Goal: Task Accomplishment & Management: Use online tool/utility

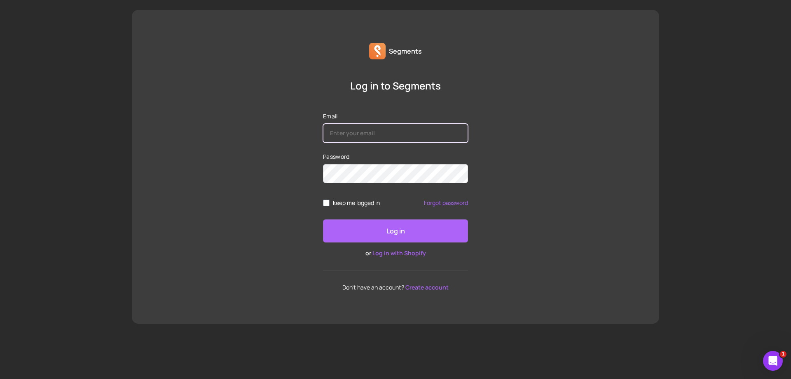
click at [395, 137] on input "Email" at bounding box center [395, 133] width 145 height 19
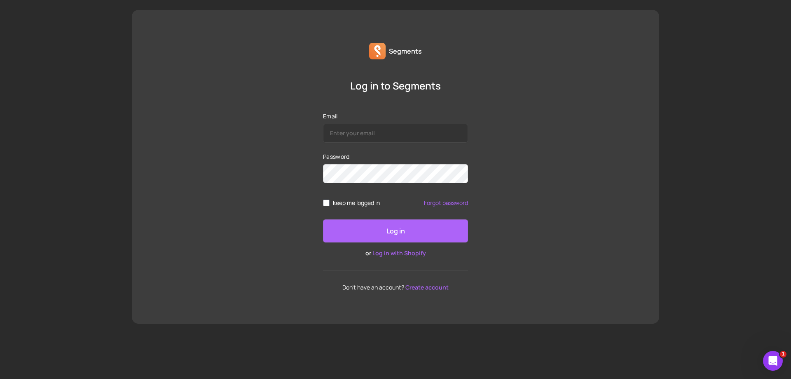
click at [568, 119] on div "Log in to Segments Email Password keep me logged in Forgot password Log in or L…" at bounding box center [395, 184] width 527 height 211
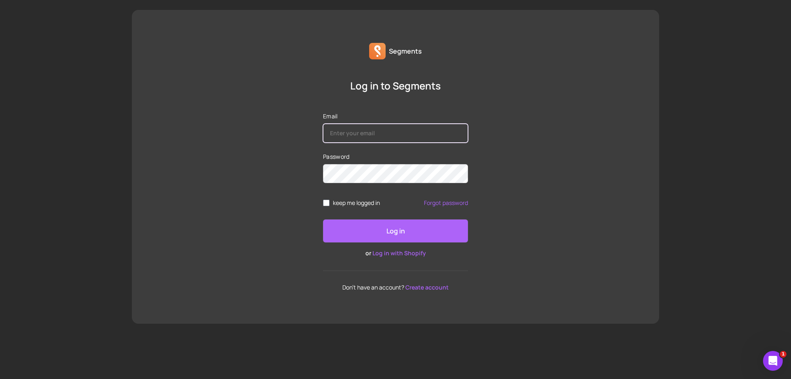
click at [380, 136] on input "Email" at bounding box center [395, 133] width 145 height 19
type input "mail@mathieukessler.de"
click at [549, 148] on div "Log in to Segments Email mail@mathieukessler.de Password keep me logged in Forg…" at bounding box center [395, 184] width 527 height 211
click at [594, 219] on div "Log in to Segments Email mail@mathieukessler.de Password keep me logged in Forg…" at bounding box center [395, 184] width 527 height 211
click at [601, 255] on div "Log in to Segments Email mail@mathieukessler.de Password keep me logged in Forg…" at bounding box center [395, 184] width 527 height 211
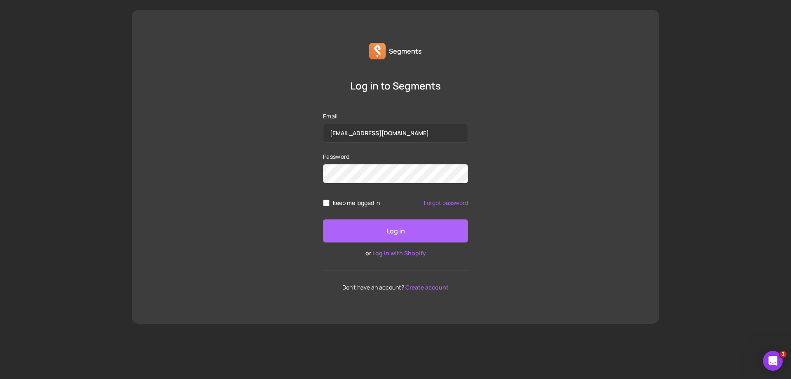
click at [405, 255] on link "Log in with Shopify" at bounding box center [399, 253] width 54 height 8
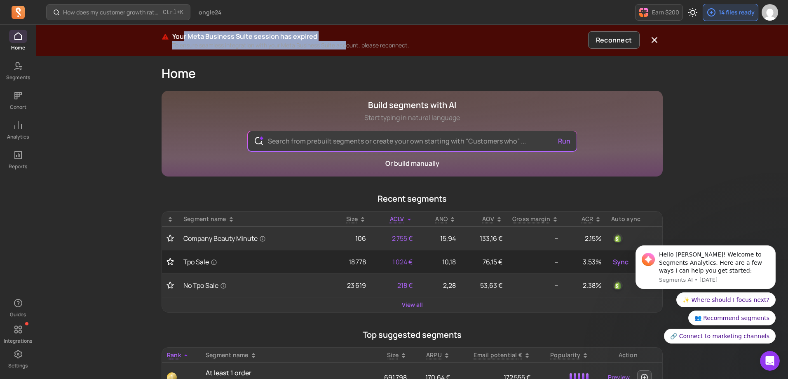
drag, startPoint x: 182, startPoint y: 39, endPoint x: 346, endPoint y: 45, distance: 163.2
click at [346, 45] on div "Your Meta Business Suite session has expired To ensure seamless integration wit…" at bounding box center [378, 40] width 412 height 18
click at [655, 40] on icon "button" at bounding box center [654, 39] width 5 height 5
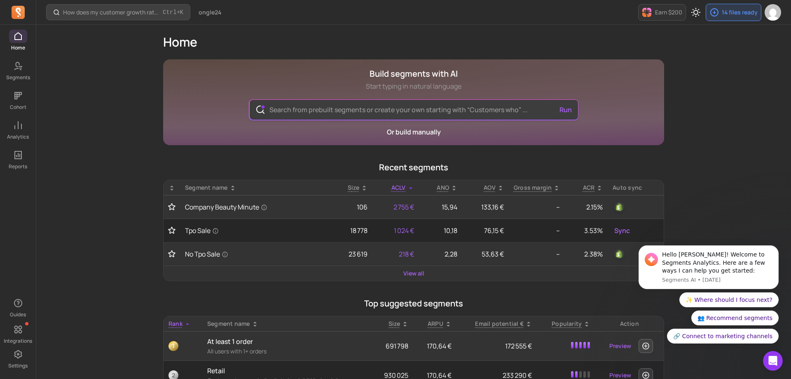
click at [340, 112] on input "text" at bounding box center [414, 110] width 302 height 20
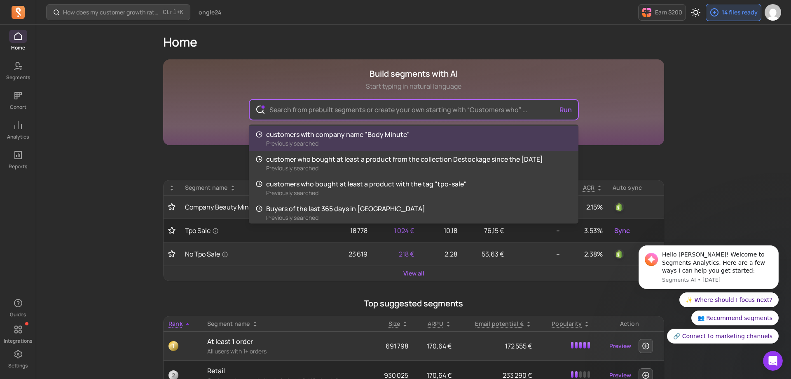
click at [408, 110] on input "text" at bounding box center [414, 110] width 302 height 20
click at [442, 111] on input "text" at bounding box center [414, 110] width 302 height 20
click at [616, 108] on div "Build segments with AI Start typing in natural language Run customers with comp…" at bounding box center [413, 102] width 501 height 86
click at [437, 109] on input "text" at bounding box center [412, 110] width 302 height 20
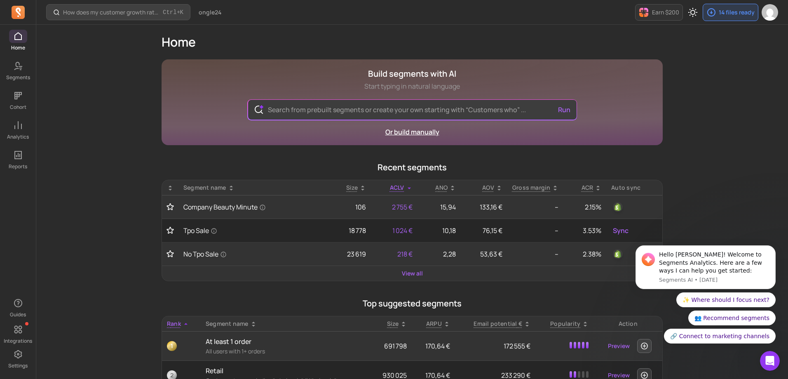
click at [423, 130] on link "Or build manually" at bounding box center [412, 131] width 54 height 9
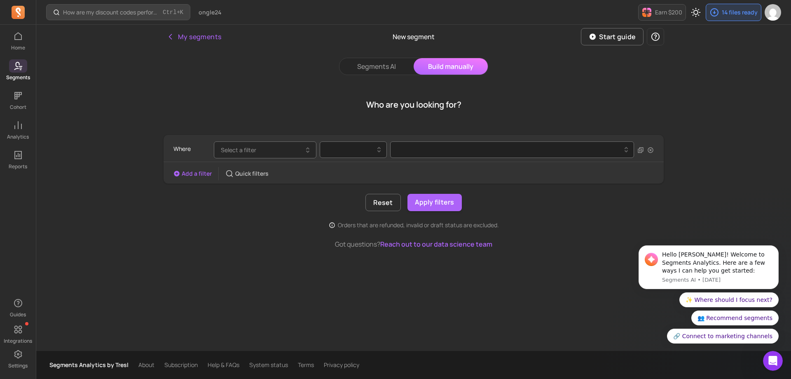
click at [269, 152] on button "Select a filter" at bounding box center [265, 149] width 103 height 17
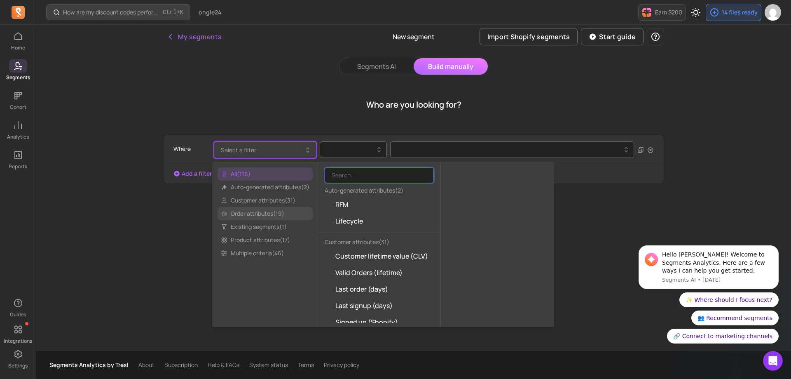
click at [281, 215] on span "Order attributes ( 19 )" at bounding box center [264, 213] width 95 height 13
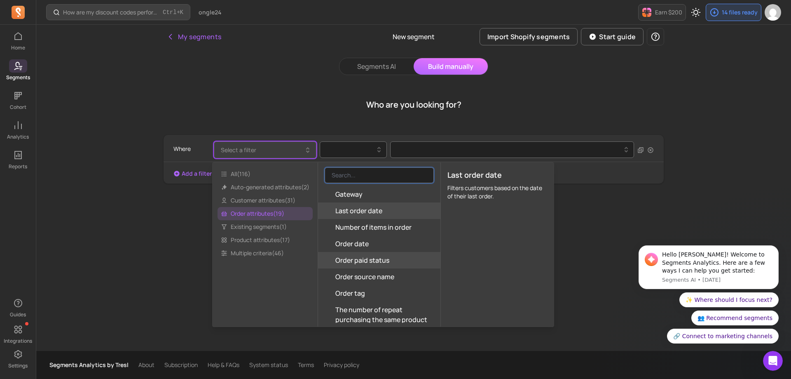
scroll to position [165, 0]
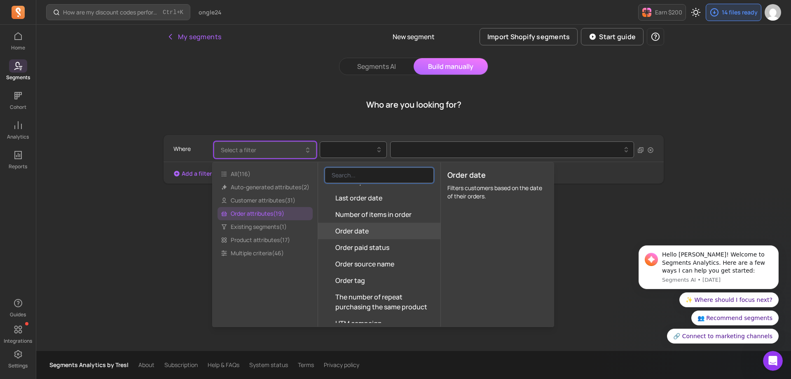
click at [385, 231] on button "Order date" at bounding box center [379, 230] width 122 height 16
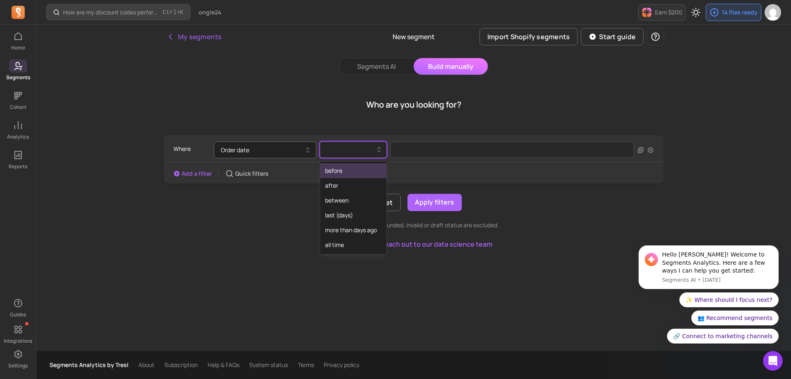
click at [342, 152] on div at bounding box center [350, 150] width 50 height 10
click at [357, 202] on div "between" at bounding box center [353, 200] width 66 height 15
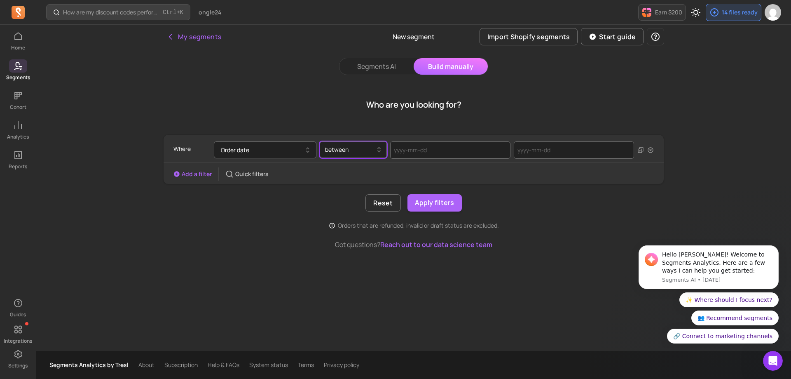
click at [437, 138] on div "Where Order date option between, selected. Select is focused ,type to refine li…" at bounding box center [413, 150] width 480 height 24
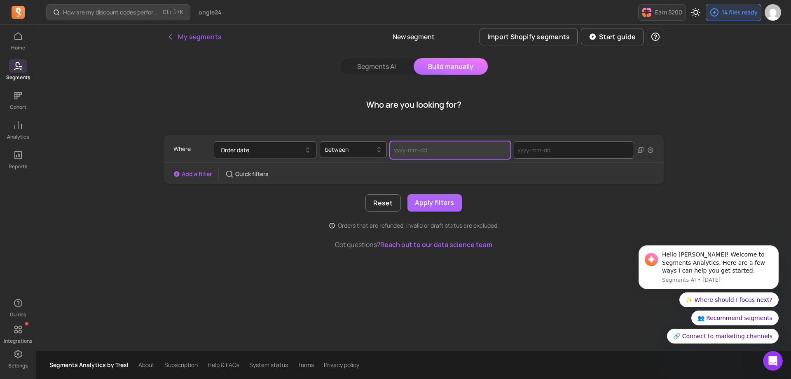
click at [432, 150] on input "text" at bounding box center [450, 149] width 120 height 17
select select "2025"
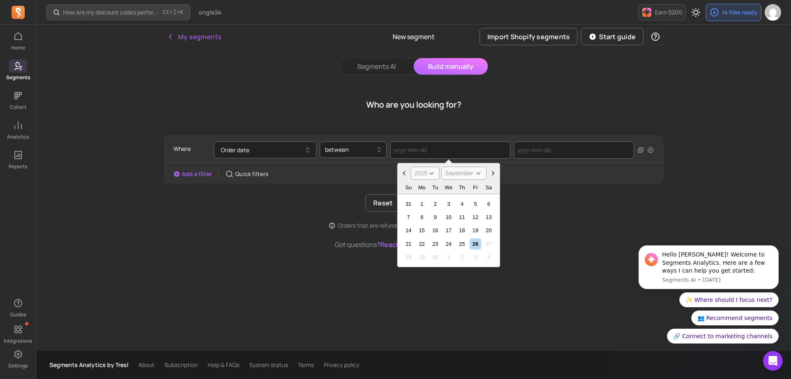
click at [404, 175] on icon "Choose Date" at bounding box center [404, 173] width 8 height 8
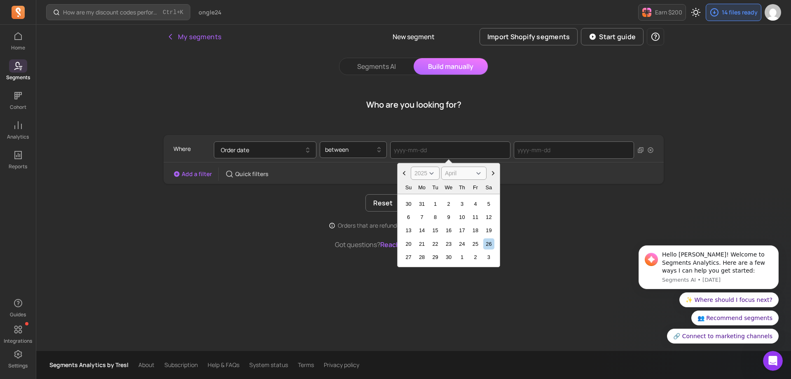
click at [404, 175] on icon "Choose Date" at bounding box center [404, 173] width 8 height 8
select select "January"
click at [404, 175] on icon "Choose Date" at bounding box center [404, 173] width 8 height 8
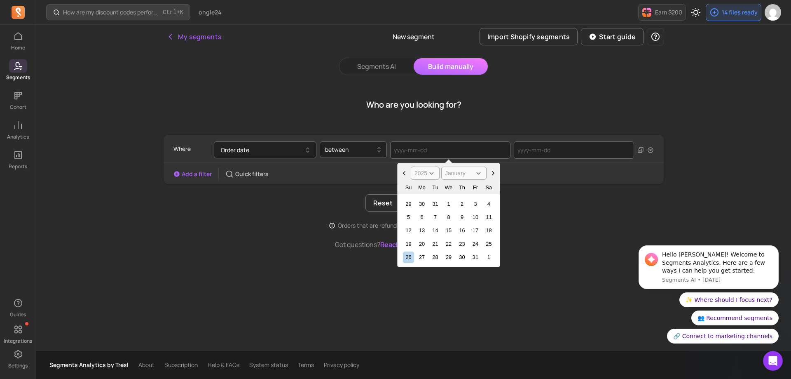
select select "2024"
click at [404, 175] on icon "Choose Date" at bounding box center [404, 173] width 8 height 8
click at [494, 174] on icon "Choose Date" at bounding box center [493, 173] width 8 height 8
click at [403, 173] on icon "Choose Date" at bounding box center [404, 173] width 8 height 8
select select "November"
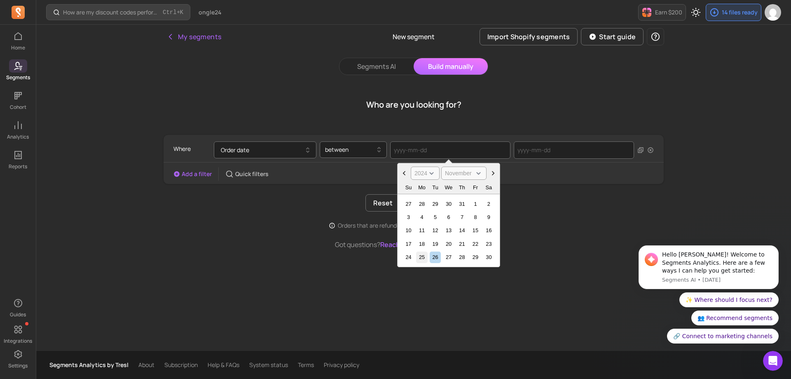
click at [421, 257] on div "25" at bounding box center [421, 256] width 11 height 11
type input "[DATE]"
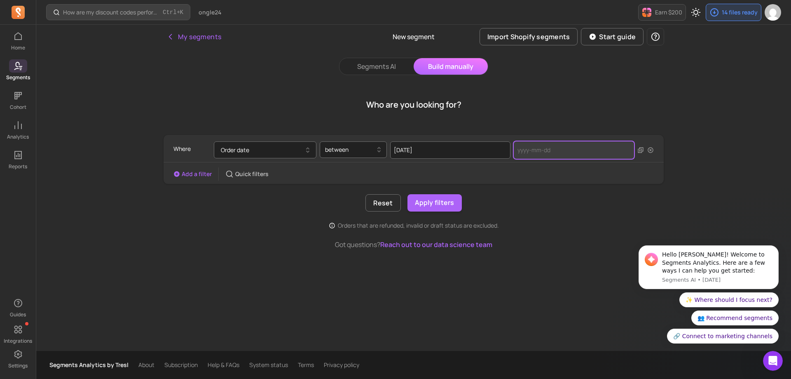
select select "2025"
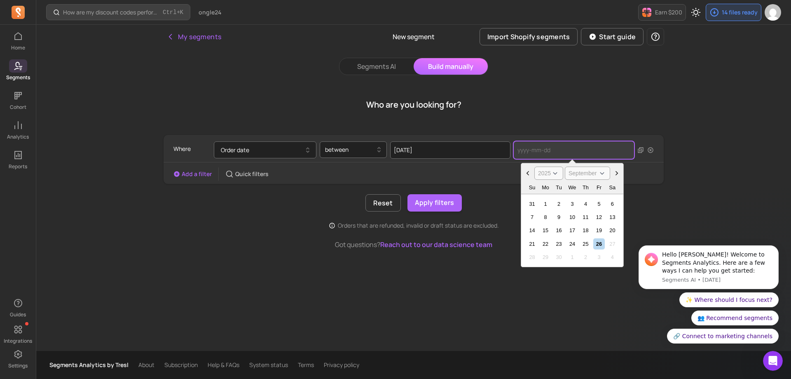
click at [557, 153] on input "text" at bounding box center [574, 149] width 120 height 17
click at [530, 176] on icon "Choose Date" at bounding box center [528, 173] width 8 height 8
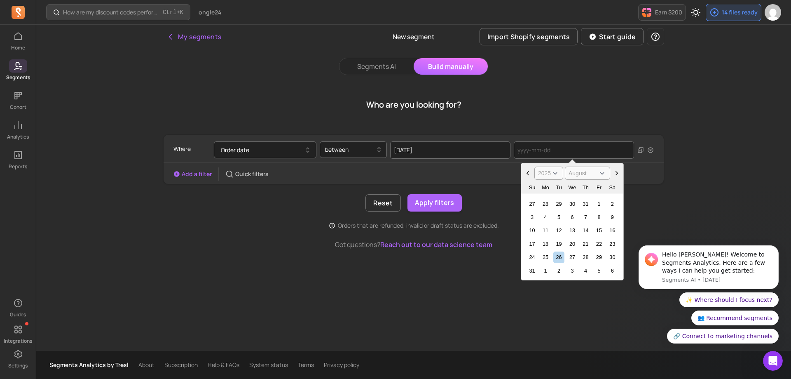
click at [530, 176] on icon "Choose Date" at bounding box center [528, 173] width 8 height 8
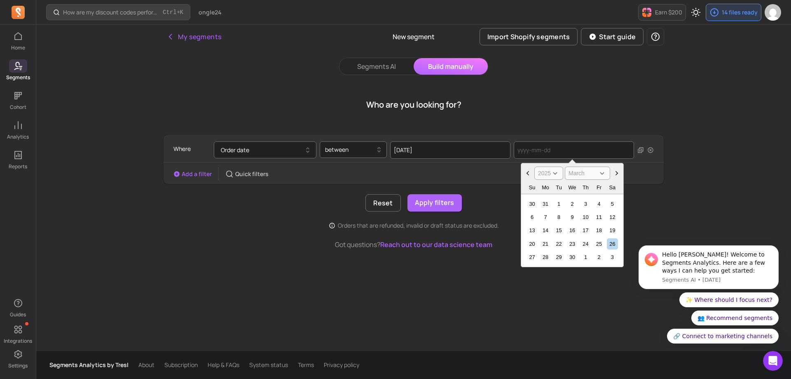
click at [530, 176] on icon "Choose Date" at bounding box center [528, 173] width 8 height 8
select select "January"
click at [529, 176] on icon "Choose Date" at bounding box center [528, 173] width 8 height 8
select select "2024"
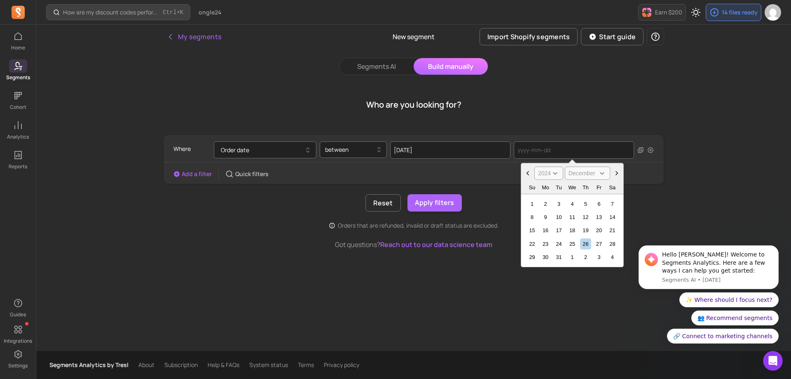
click at [522, 174] on button "Choose Date" at bounding box center [527, 172] width 13 height 13
select select "November"
click at [585, 257] on div "28" at bounding box center [585, 256] width 11 height 11
type input "[DATE]"
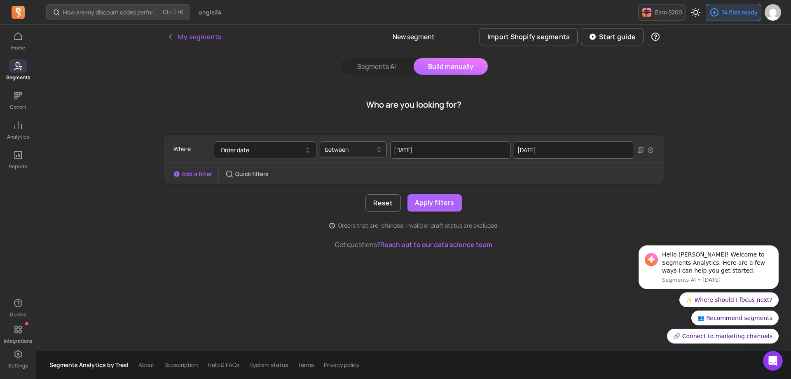
click at [376, 154] on div "between" at bounding box center [350, 149] width 58 height 13
click at [191, 171] on button "Add a filter" at bounding box center [192, 174] width 38 height 8
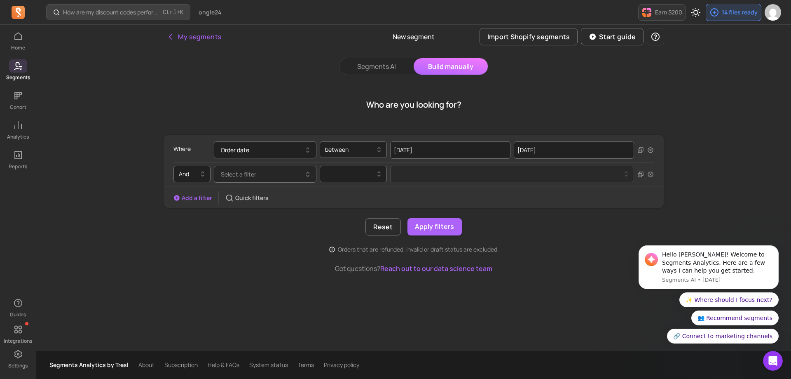
click at [273, 176] on button "Select a filter" at bounding box center [265, 174] width 103 height 17
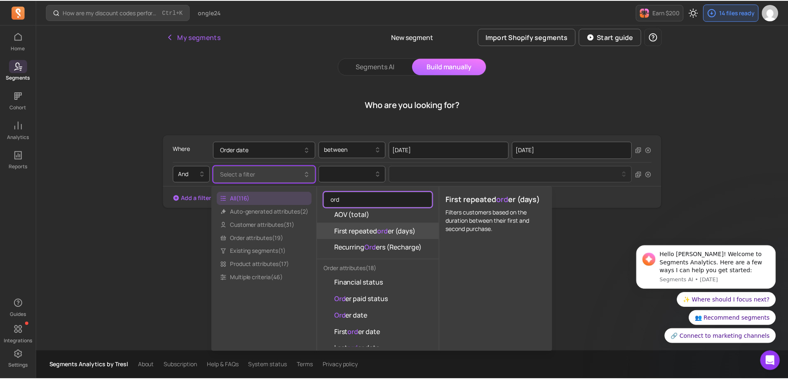
scroll to position [124, 0]
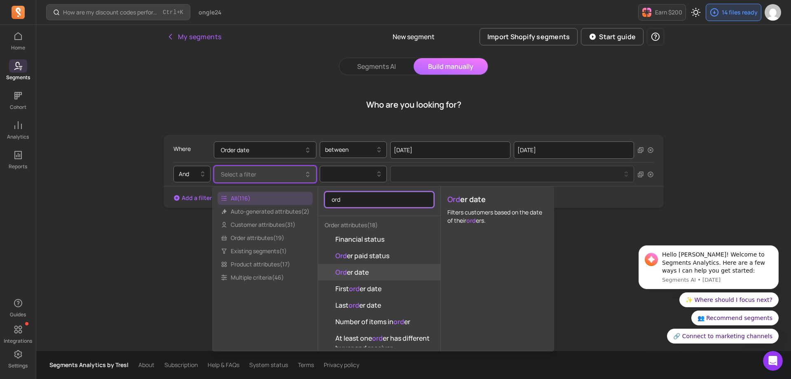
type input "ord"
click at [394, 274] on button "Ord er date" at bounding box center [379, 272] width 122 height 16
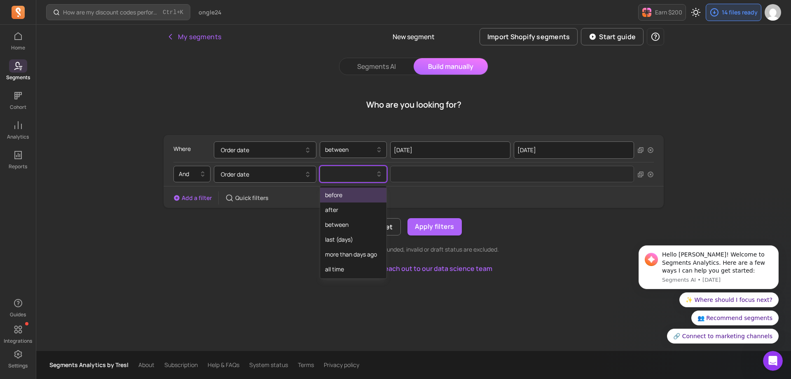
click at [354, 175] on div at bounding box center [350, 174] width 50 height 10
click at [349, 222] on div "between" at bounding box center [353, 224] width 66 height 15
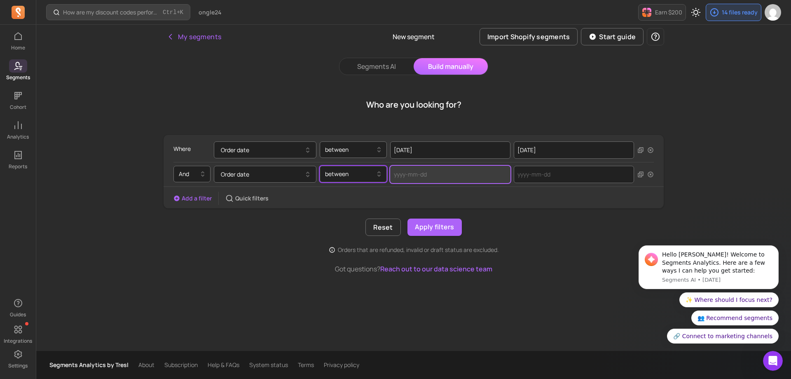
click at [411, 180] on input "text" at bounding box center [450, 174] width 120 height 17
select select "2025"
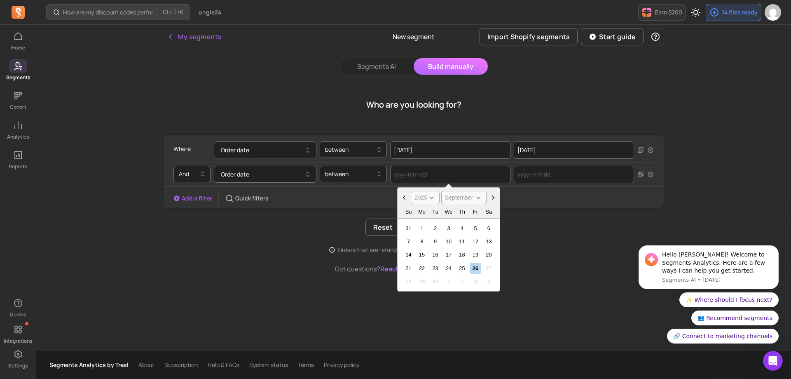
click at [403, 198] on icon "Choose Date" at bounding box center [404, 197] width 8 height 8
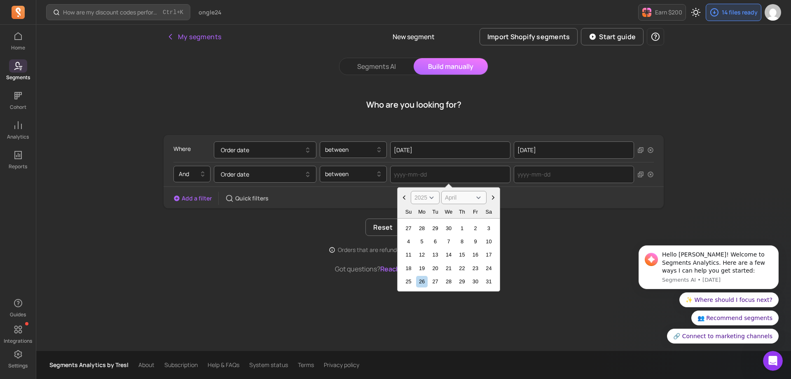
click at [403, 198] on icon "Choose Date" at bounding box center [404, 197] width 8 height 8
select select "January"
click at [403, 198] on icon "Choose Date" at bounding box center [404, 197] width 8 height 8
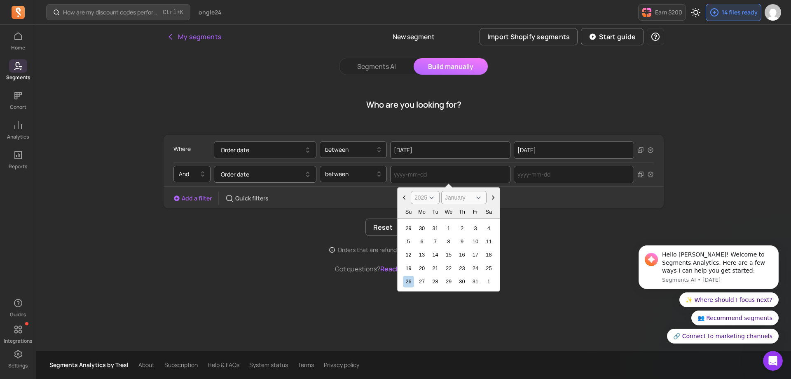
select select "2024"
click at [403, 198] on icon "Choose Date" at bounding box center [404, 197] width 8 height 8
select select "November"
click at [476, 281] on div "29" at bounding box center [475, 281] width 11 height 11
type input "[DATE]"
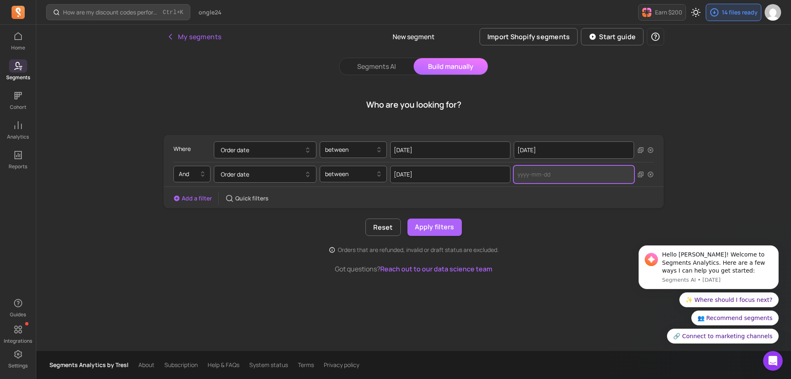
click at [523, 181] on input "text" at bounding box center [574, 174] width 120 height 17
select select "2025"
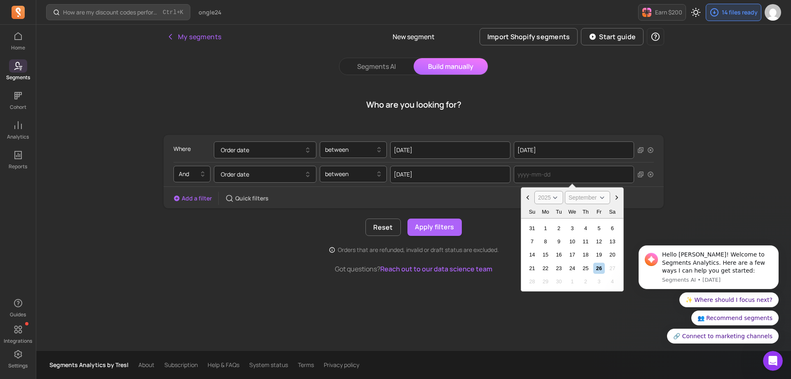
click at [531, 197] on icon "Choose Date" at bounding box center [528, 197] width 8 height 8
click at [528, 194] on icon "Choose Date" at bounding box center [528, 197] width 8 height 8
click at [527, 192] on button "Choose Date" at bounding box center [527, 197] width 13 height 13
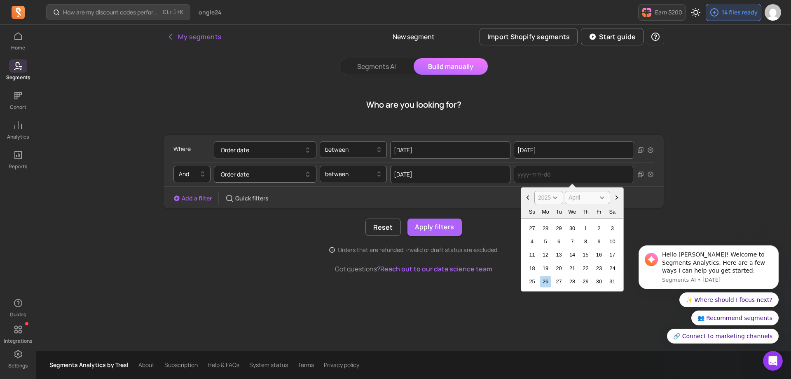
click at [527, 192] on button "Choose Date" at bounding box center [527, 197] width 13 height 13
select select "January"
click at [527, 192] on button "Choose Date" at bounding box center [527, 197] width 13 height 13
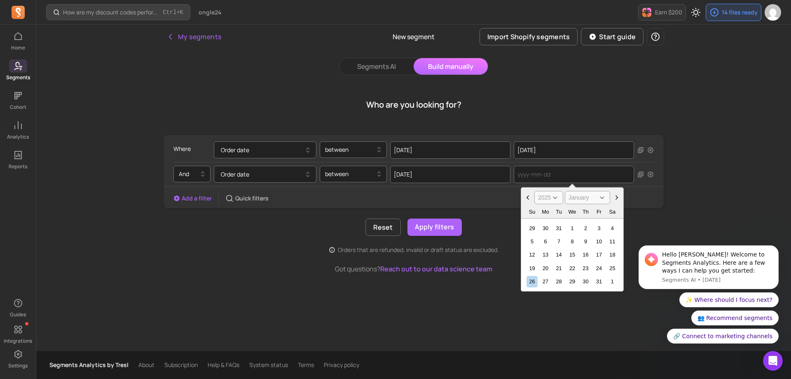
select select "2024"
select select "December"
click at [550, 226] on div "2" at bounding box center [545, 227] width 11 height 11
type input "[DATE]"
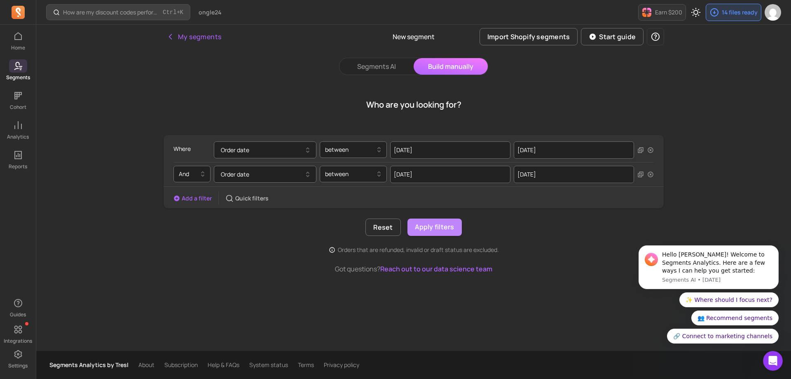
click at [447, 226] on button "Apply filters" at bounding box center [434, 226] width 54 height 17
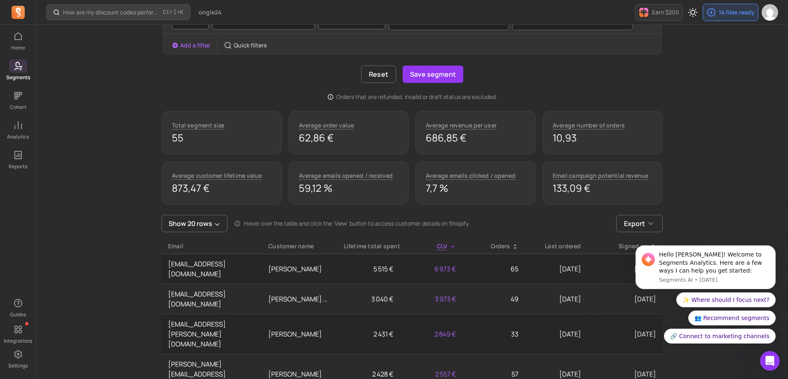
scroll to position [165, 0]
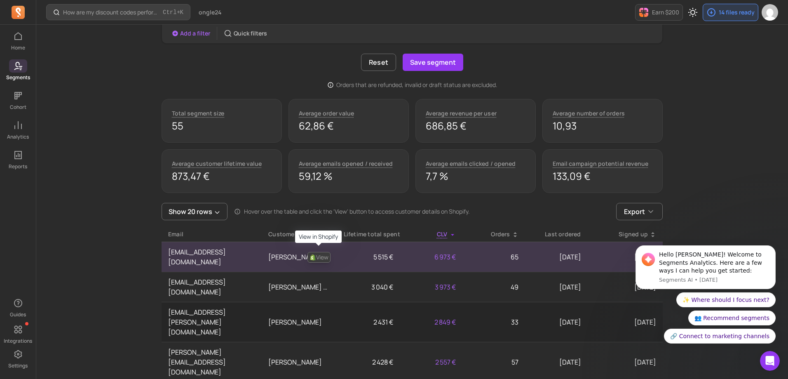
click at [325, 252] on link "View" at bounding box center [318, 257] width 23 height 11
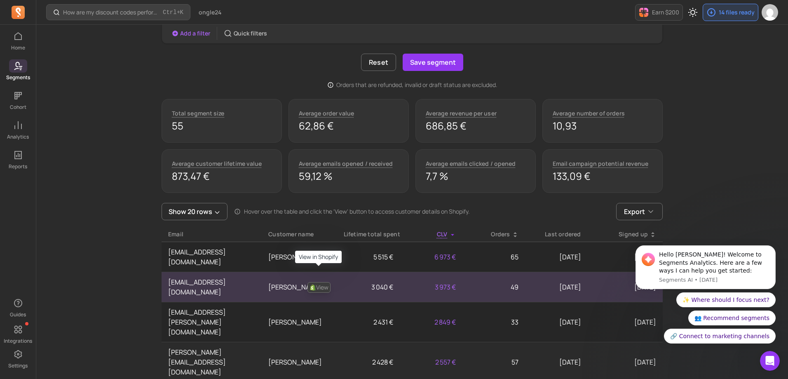
click at [322, 282] on link "View" at bounding box center [318, 287] width 23 height 11
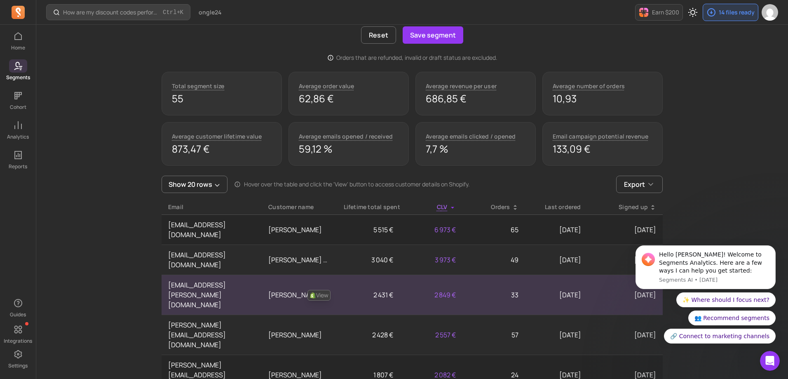
scroll to position [206, 0]
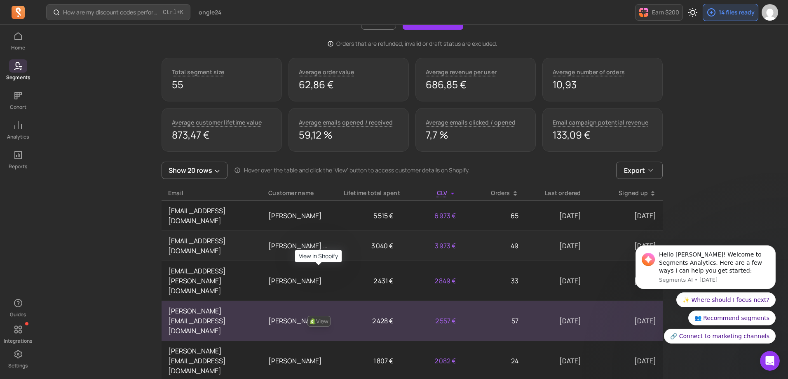
click at [316, 316] on link "View" at bounding box center [318, 321] width 23 height 11
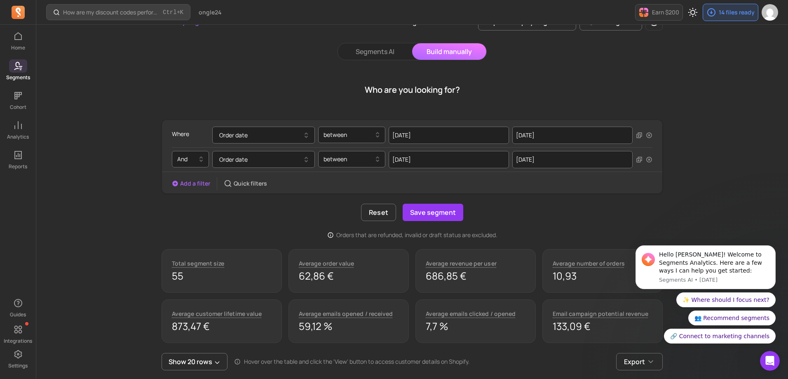
scroll to position [0, 0]
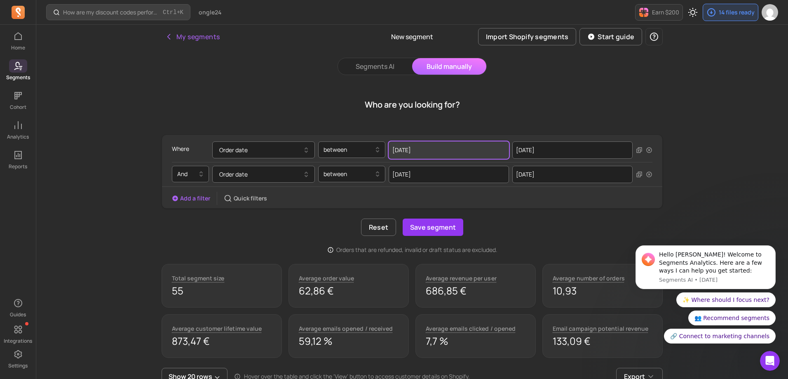
click at [433, 151] on input "[DATE]" at bounding box center [448, 149] width 120 height 17
select select "2024"
select select "November"
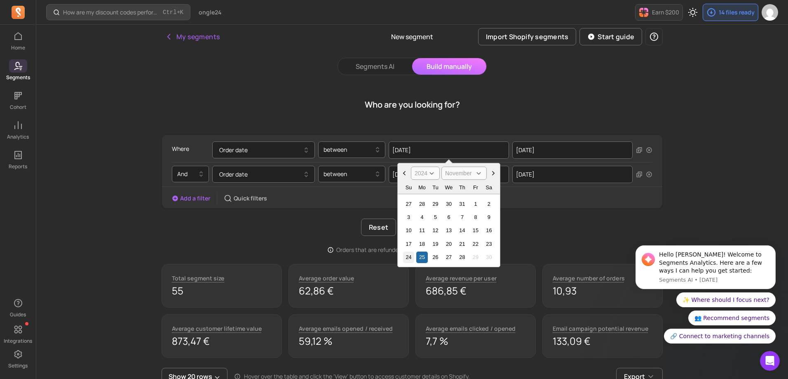
click at [409, 256] on div "24" at bounding box center [408, 256] width 11 height 11
type input "[DATE]"
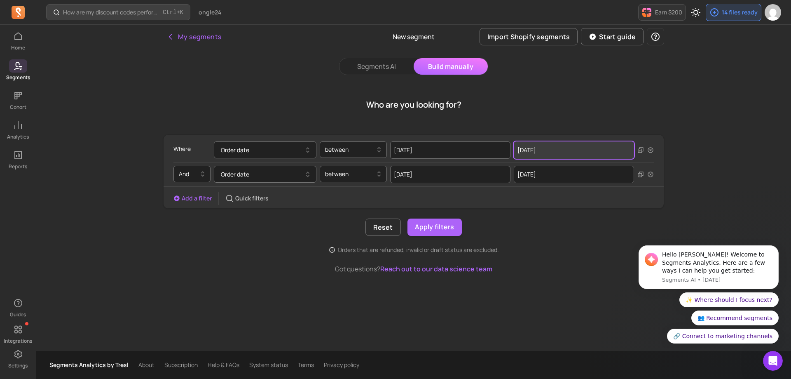
click at [564, 156] on input "[DATE]" at bounding box center [574, 149] width 120 height 17
select select "2024"
select select "November"
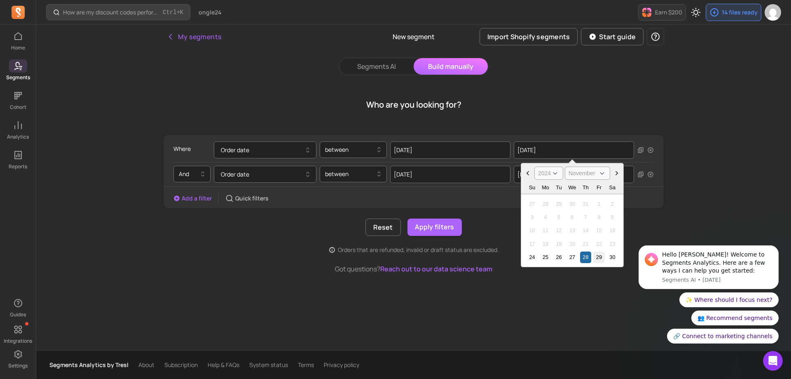
click at [601, 258] on div "29" at bounding box center [598, 256] width 11 height 11
type input "[DATE]"
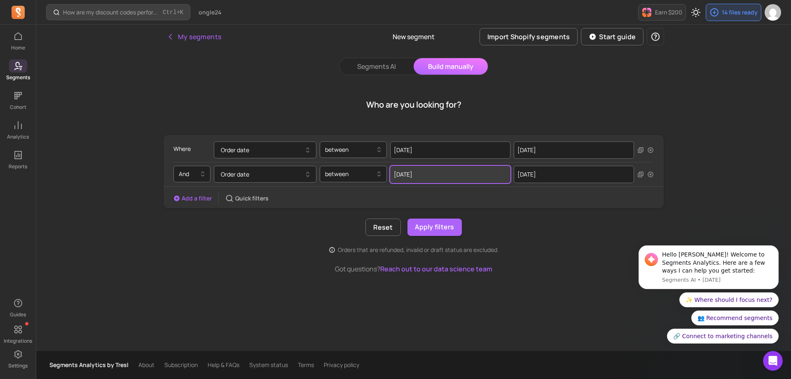
click at [454, 179] on input "[DATE]" at bounding box center [450, 174] width 120 height 17
select select "2024"
select select "November"
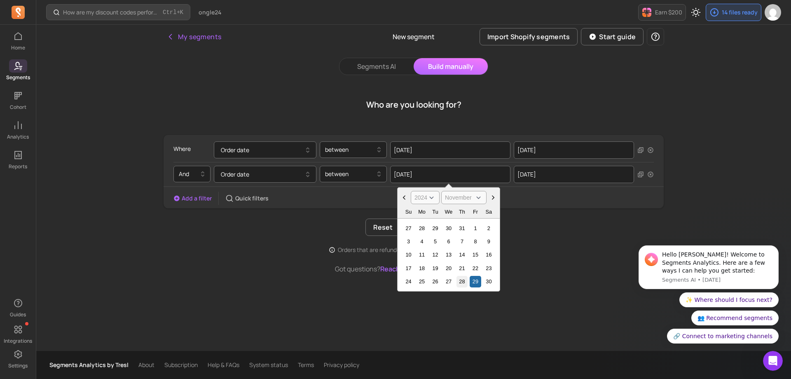
click at [461, 280] on div "28" at bounding box center [461, 281] width 11 height 11
type input "[DATE]"
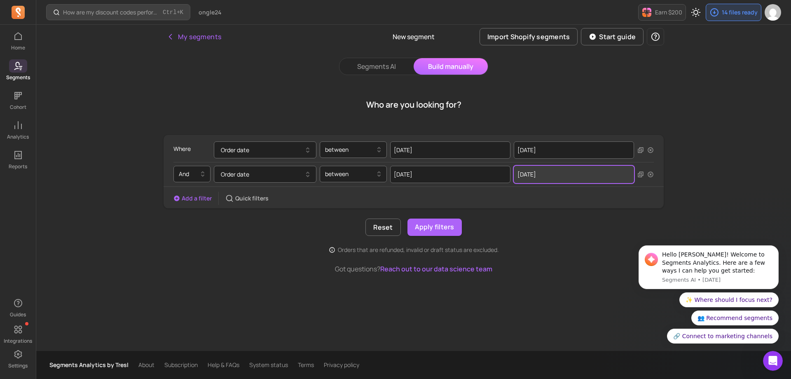
click at [561, 180] on input "[DATE]" at bounding box center [574, 174] width 120 height 17
select select "2024"
select select "December"
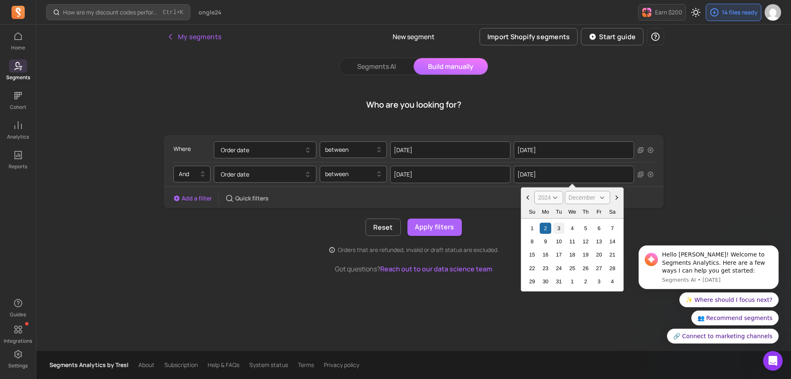
click at [559, 230] on div "3" at bounding box center [558, 227] width 11 height 11
type input "[DATE]"
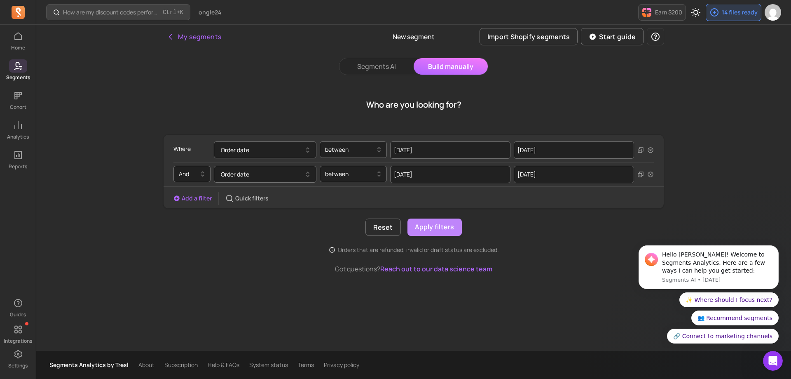
click at [433, 225] on button "Apply filters" at bounding box center [434, 226] width 54 height 17
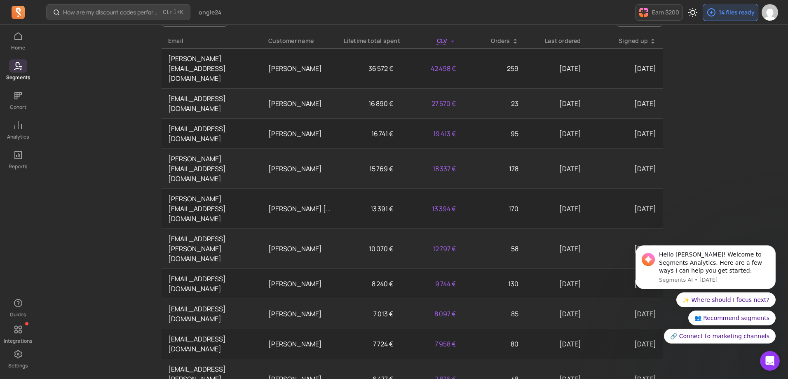
scroll to position [238, 0]
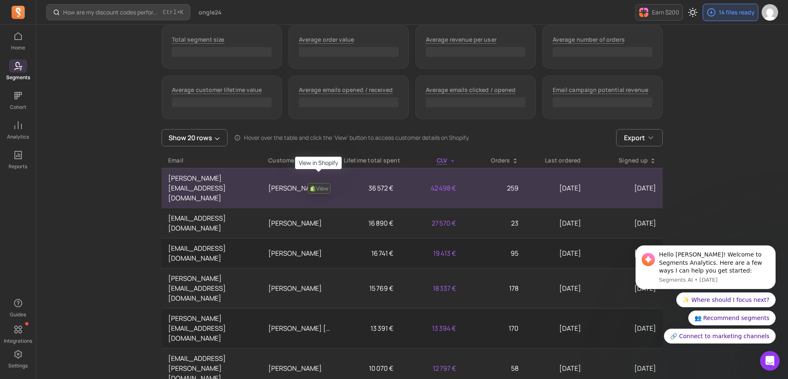
click at [322, 183] on link "View" at bounding box center [318, 188] width 23 height 11
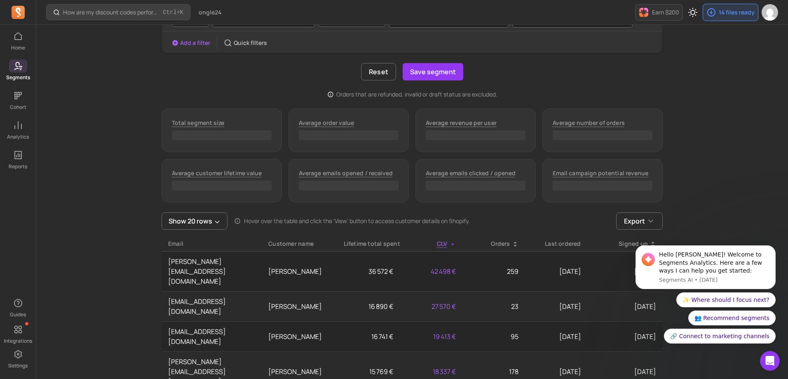
scroll to position [74, 0]
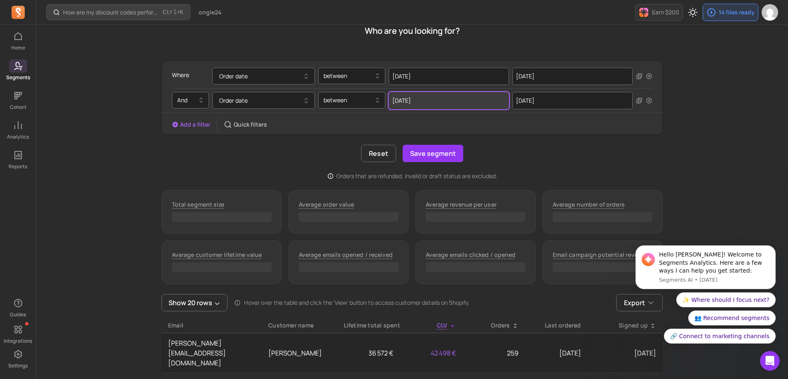
click at [461, 98] on input "[DATE]" at bounding box center [448, 100] width 120 height 17
select select "2024"
select select "November"
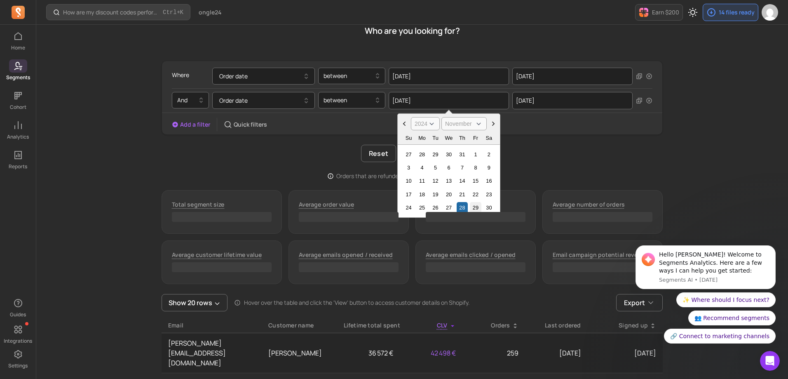
click at [477, 206] on div "29" at bounding box center [475, 207] width 11 height 11
type input "[DATE]"
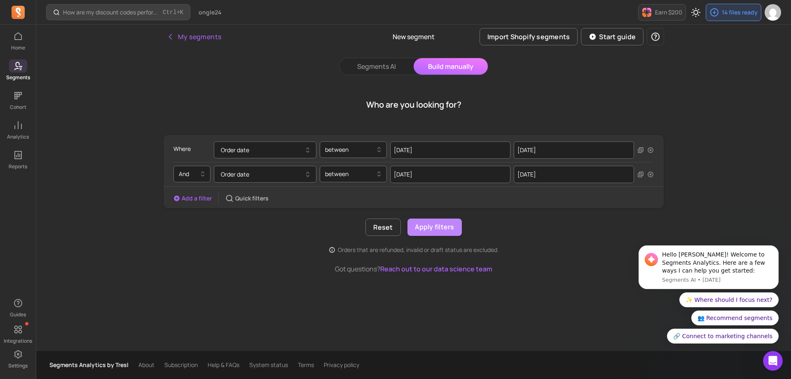
click at [428, 225] on button "Apply filters" at bounding box center [434, 226] width 54 height 17
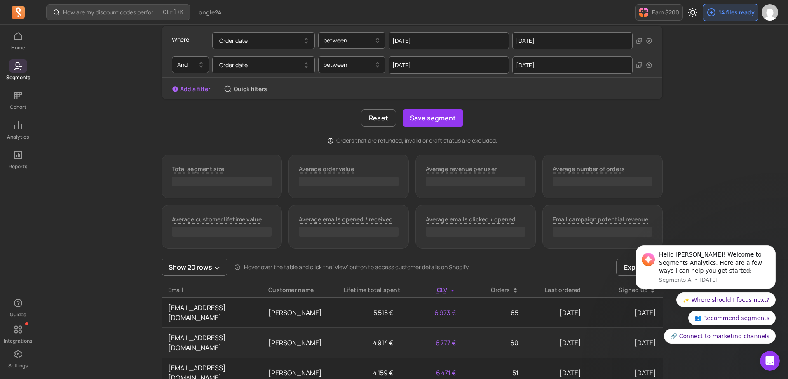
scroll to position [124, 0]
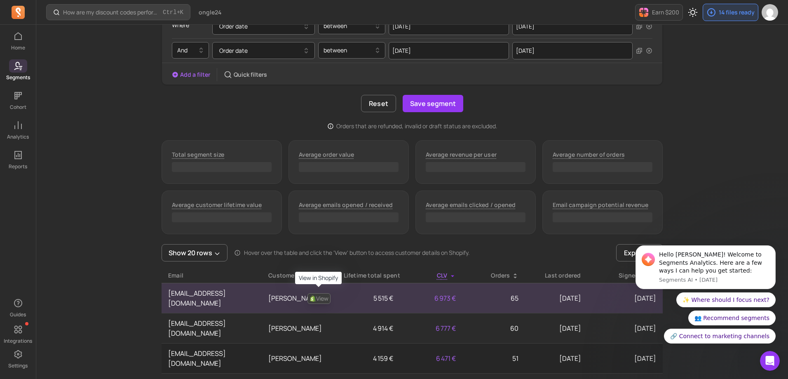
click at [319, 294] on link "View" at bounding box center [318, 298] width 23 height 11
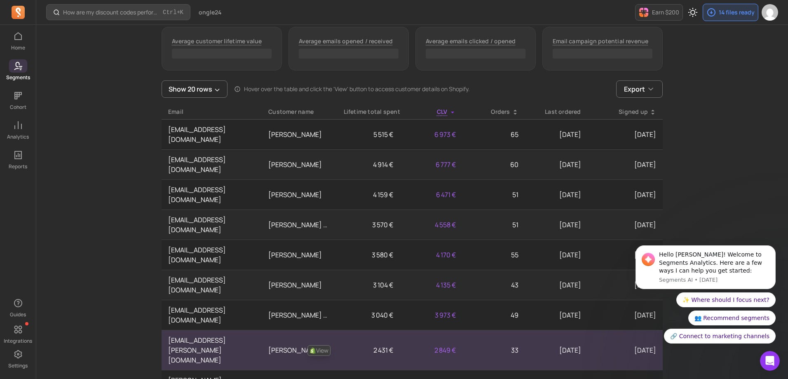
scroll to position [288, 0]
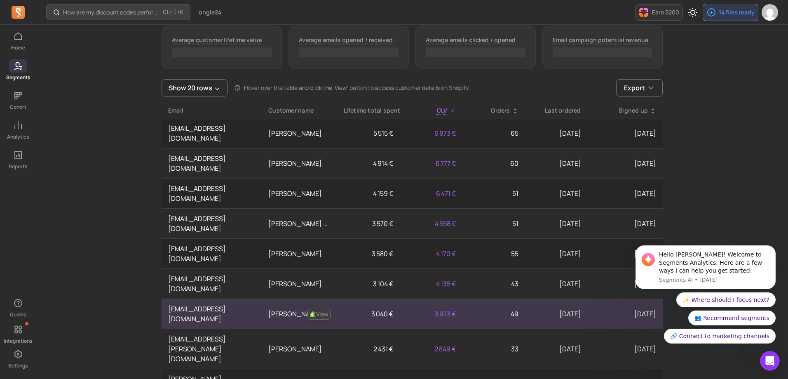
click at [323, 309] on link "View" at bounding box center [318, 314] width 23 height 11
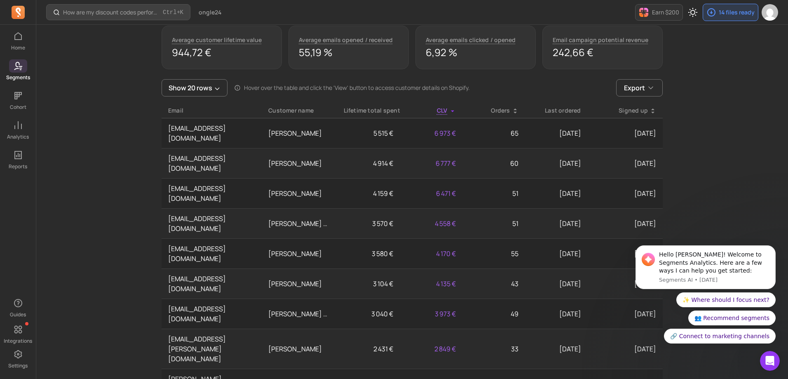
scroll to position [330, 0]
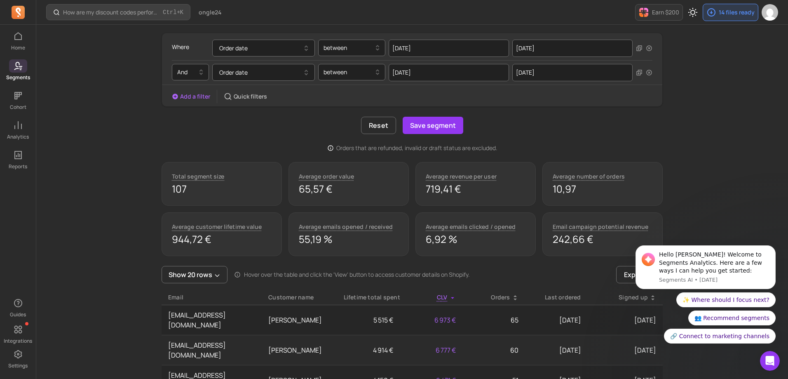
scroll to position [82, 0]
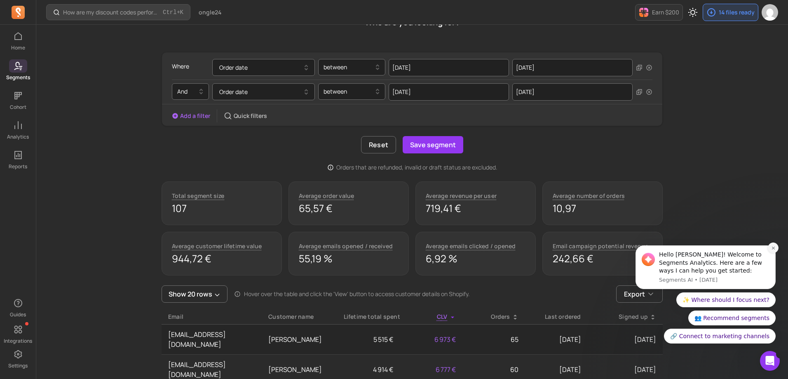
drag, startPoint x: 770, startPoint y: 246, endPoint x: 1398, endPoint y: 484, distance: 670.8
click at [771, 246] on icon "Dismiss notification" at bounding box center [773, 247] width 5 height 5
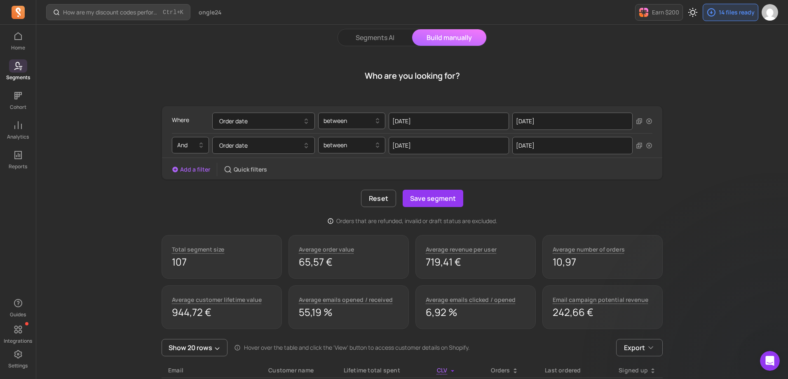
scroll to position [41, 0]
